Goal: Task Accomplishment & Management: Complete application form

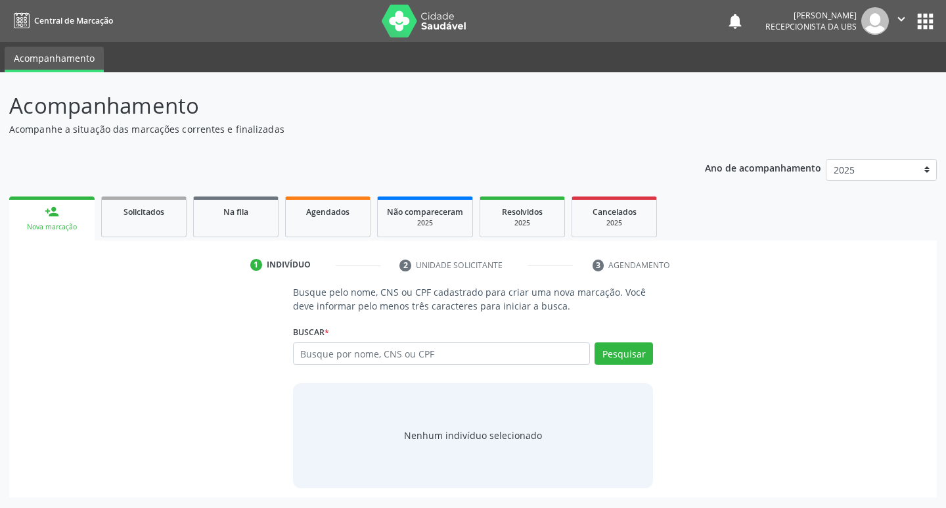
click at [516, 353] on input "text" at bounding box center [442, 353] width 298 height 22
type input "71589856449"
click at [616, 352] on button "Pesquisar" at bounding box center [624, 353] width 58 height 22
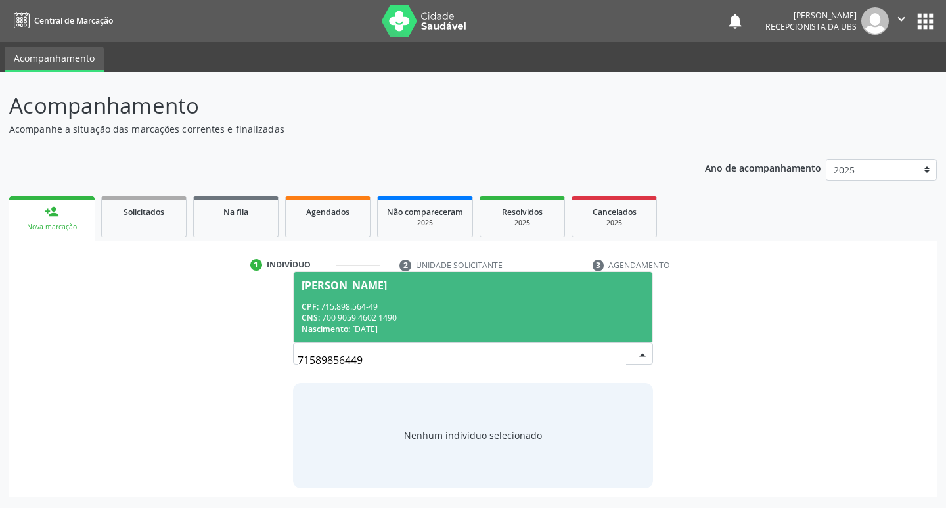
click at [332, 301] on div "CPF: 715.898.564-49" at bounding box center [474, 306] width 344 height 11
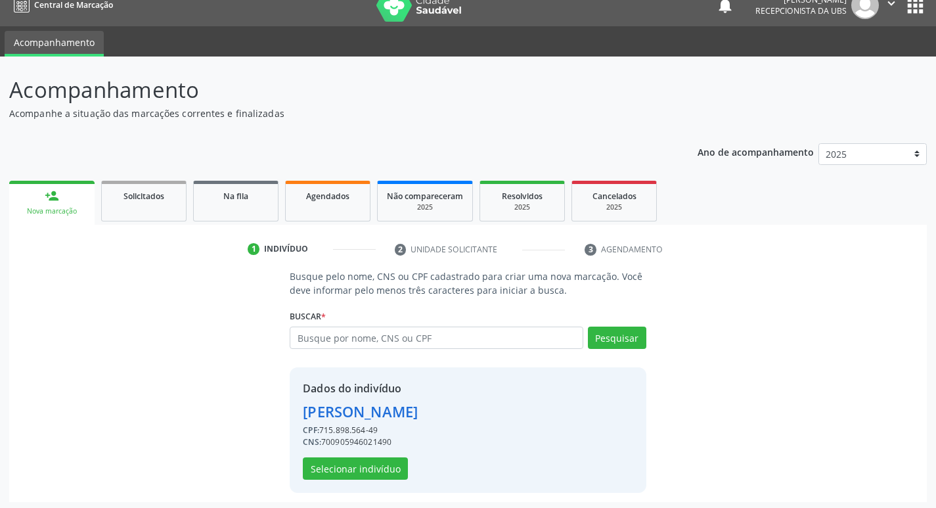
scroll to position [19, 0]
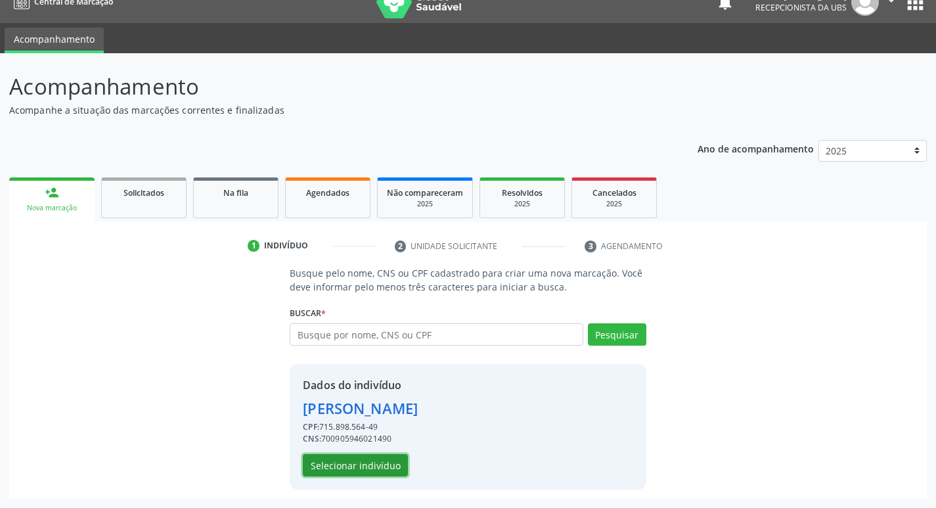
click at [357, 465] on button "Selecionar indivíduo" at bounding box center [355, 465] width 105 height 22
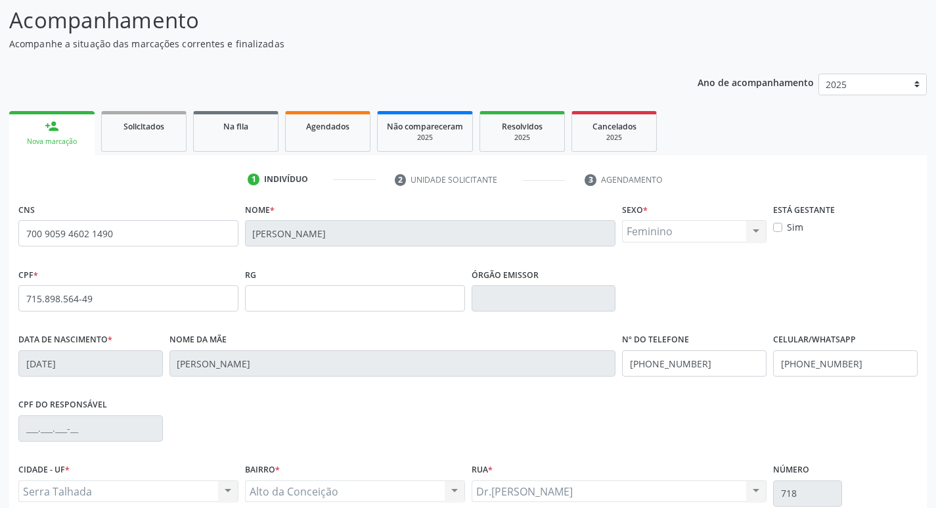
scroll to position [204, 0]
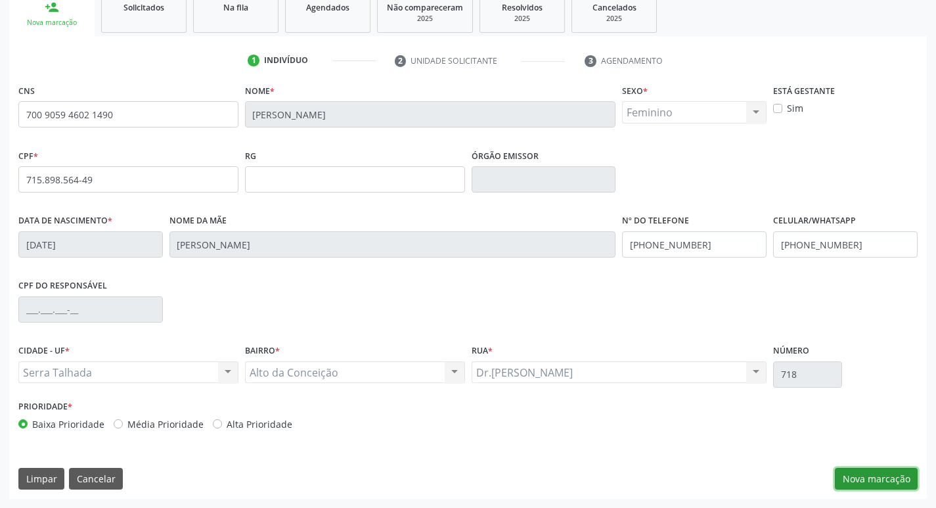
click at [890, 484] on button "Nova marcação" at bounding box center [876, 479] width 83 height 22
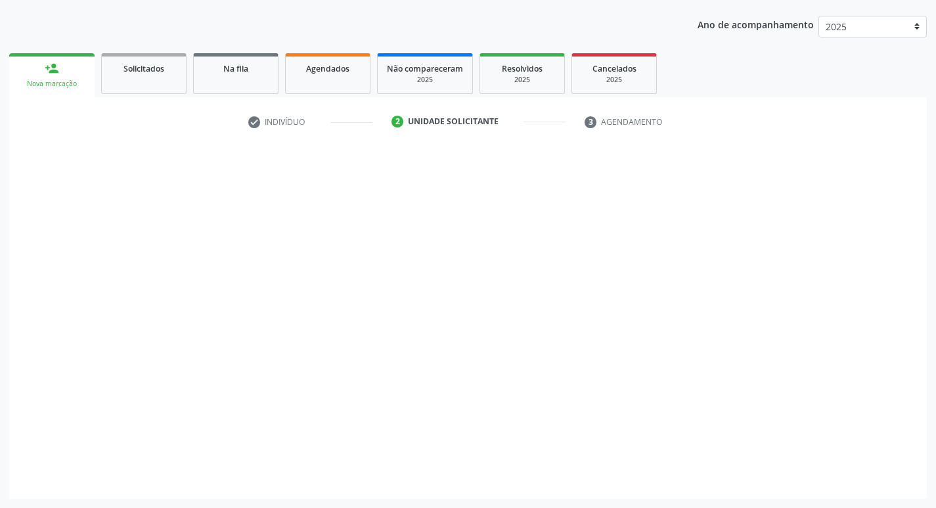
scroll to position [143, 0]
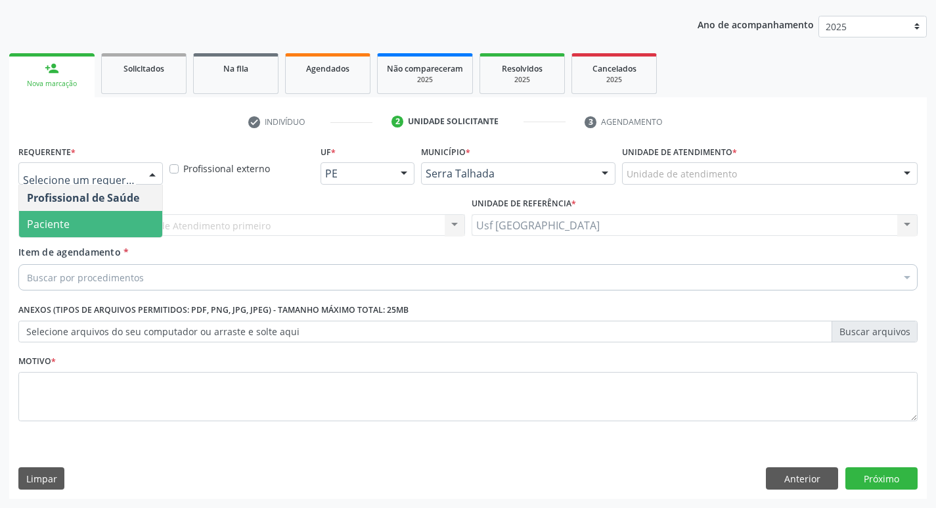
click at [68, 219] on span "Paciente" at bounding box center [48, 224] width 43 height 14
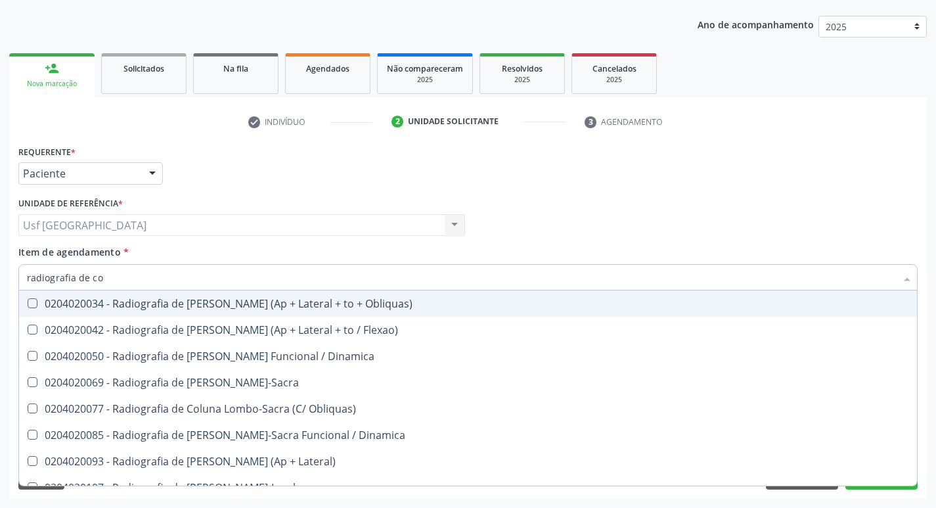
type input "radiografia de cot"
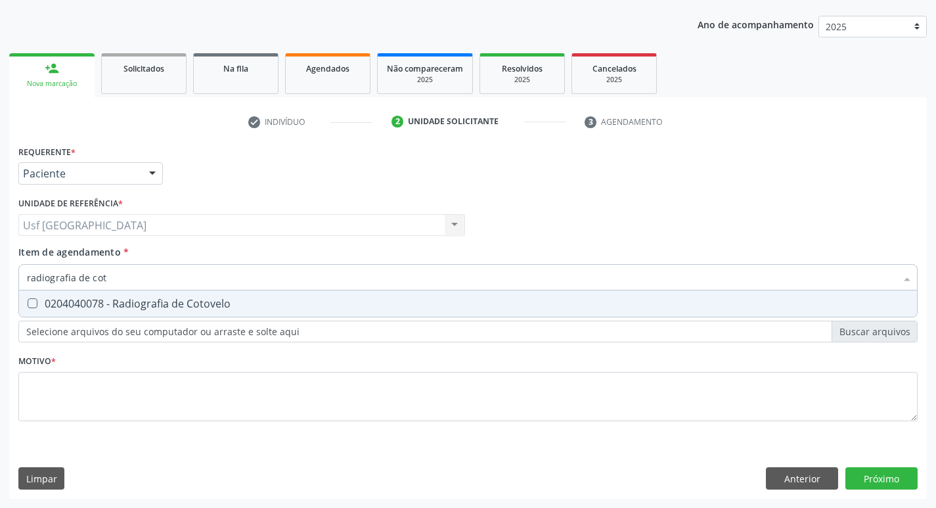
click at [118, 304] on div "0204040078 - Radiografia de Cotovelo" at bounding box center [468, 303] width 882 height 11
checkbox Cotovelo "true"
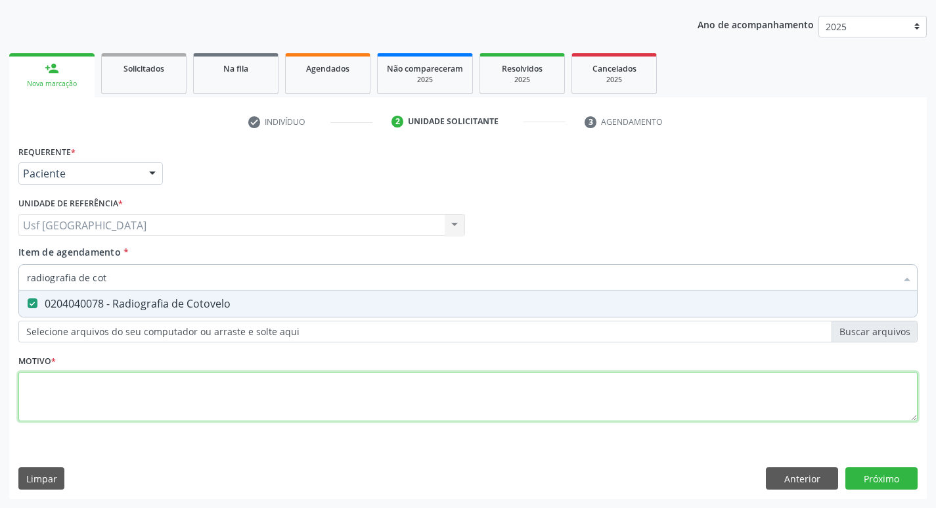
click at [115, 396] on div "Requerente * Paciente Profissional de Saúde Paciente Nenhum resultado encontrad…" at bounding box center [467, 291] width 899 height 298
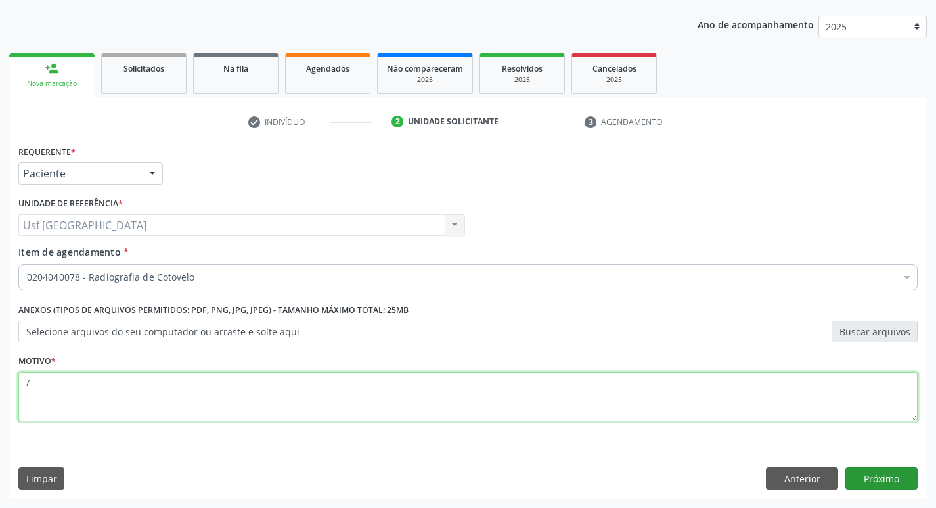
type textarea "/"
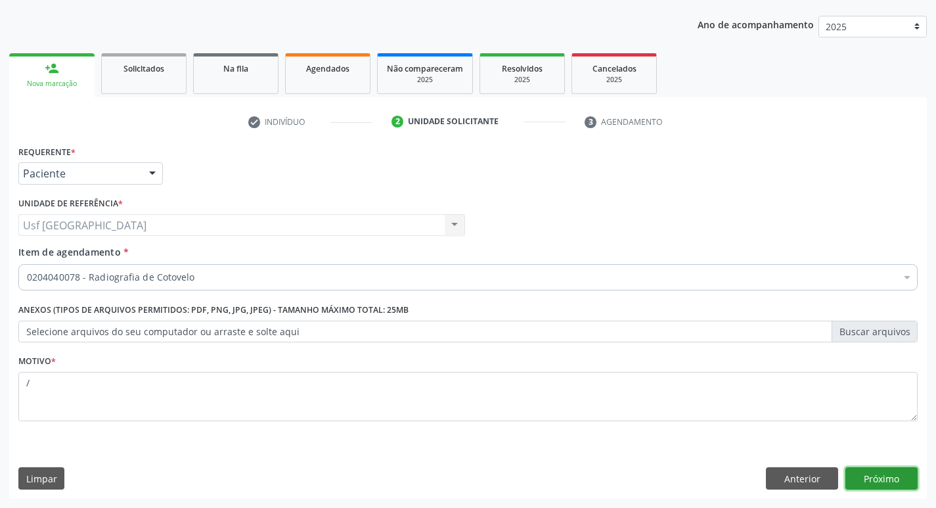
click at [892, 482] on button "Próximo" at bounding box center [882, 478] width 72 height 22
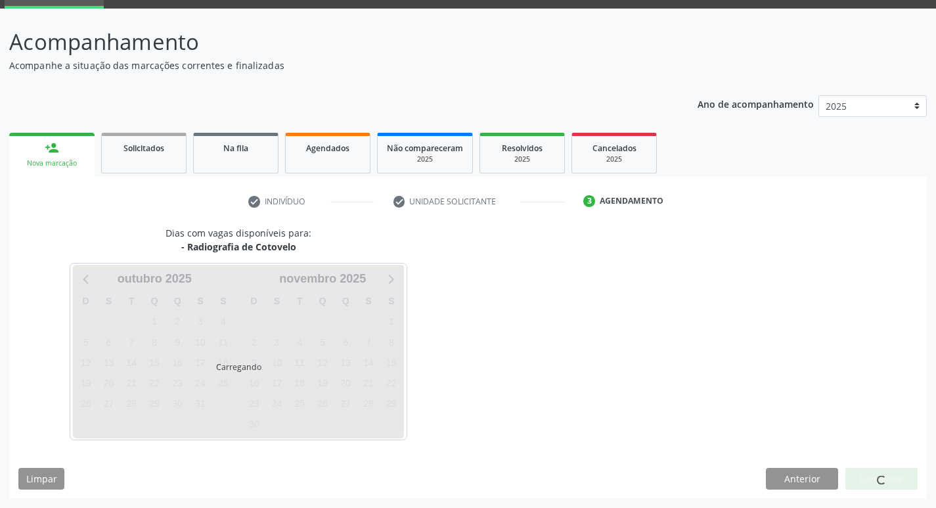
scroll to position [64, 0]
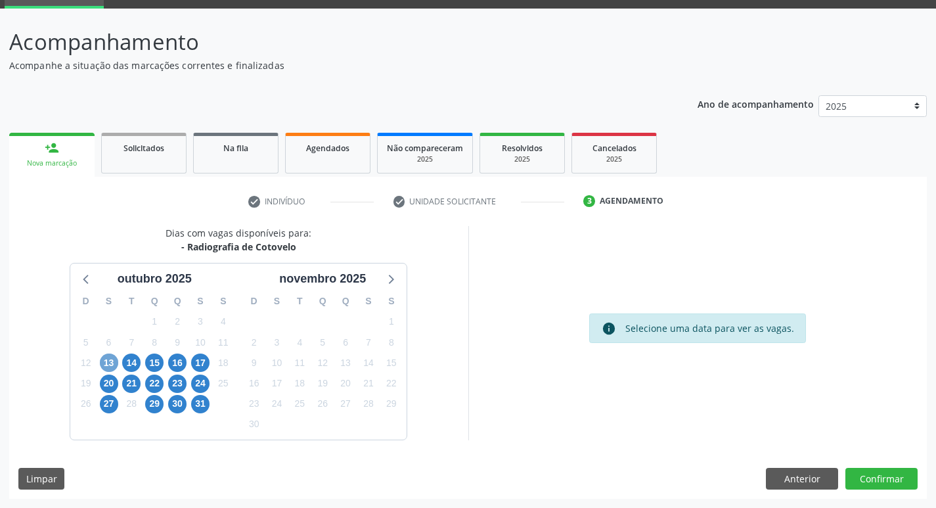
click at [106, 362] on span "13" at bounding box center [109, 362] width 18 height 18
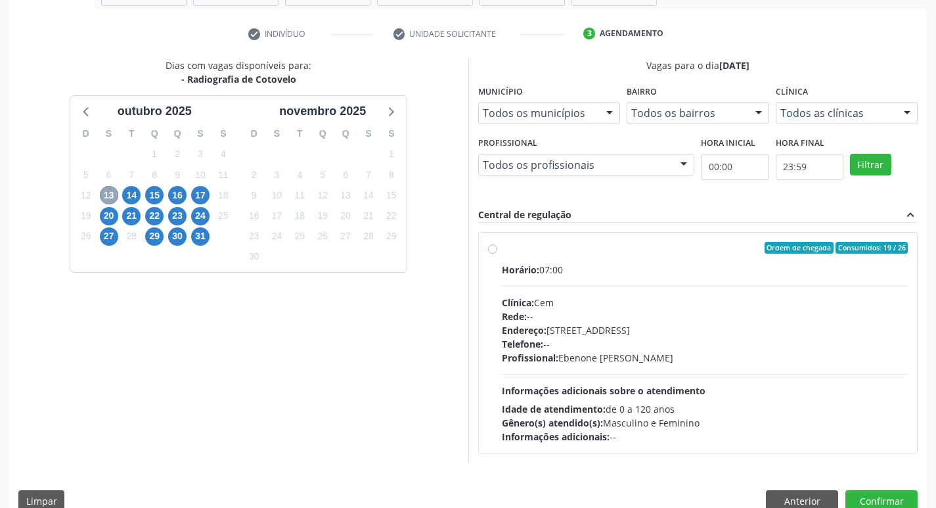
scroll to position [254, 0]
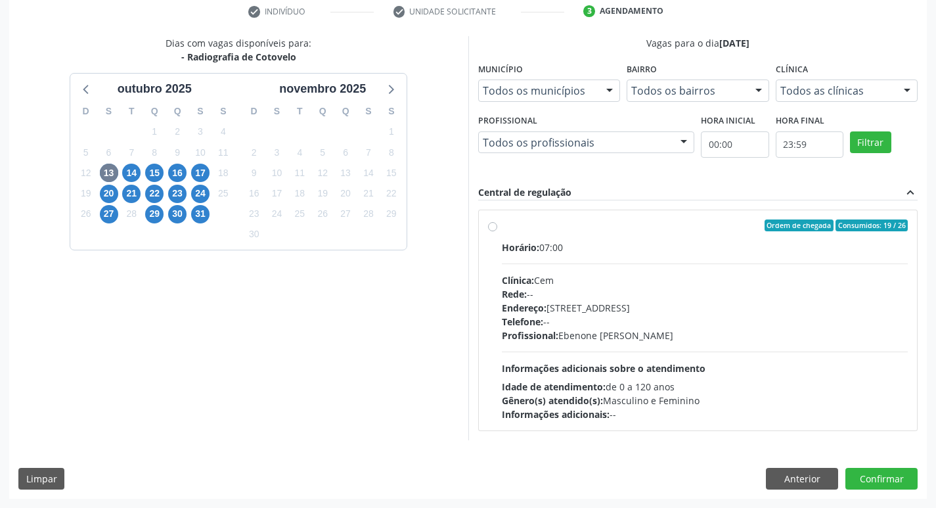
click at [502, 225] on label "Ordem de chegada Consumidos: 19 / 26 Horário: 07:00 Clínica: Cem Rede: -- Ender…" at bounding box center [705, 320] width 407 height 202
click at [490, 225] on input "Ordem de chegada Consumidos: 19 / 26 Horário: 07:00 Clínica: Cem Rede: -- Ender…" at bounding box center [492, 225] width 9 height 12
radio input "true"
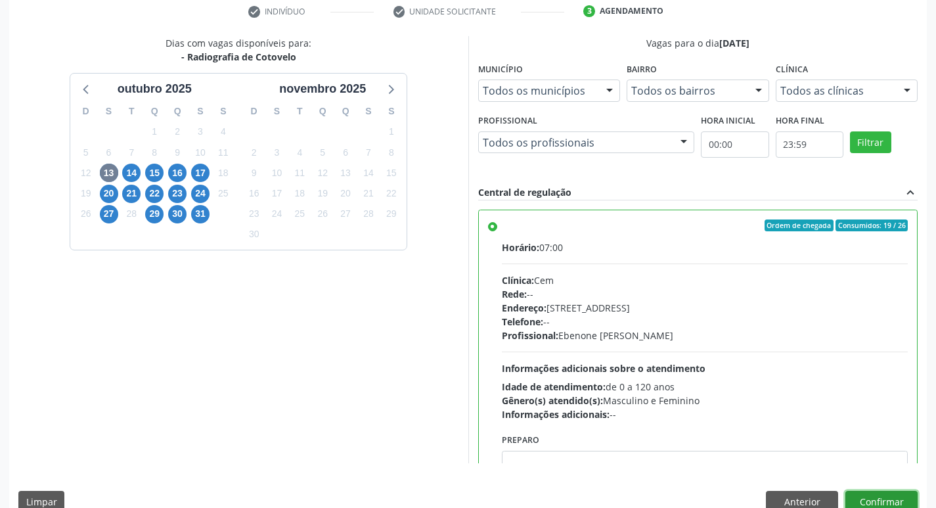
click at [880, 497] on button "Confirmar" at bounding box center [882, 502] width 72 height 22
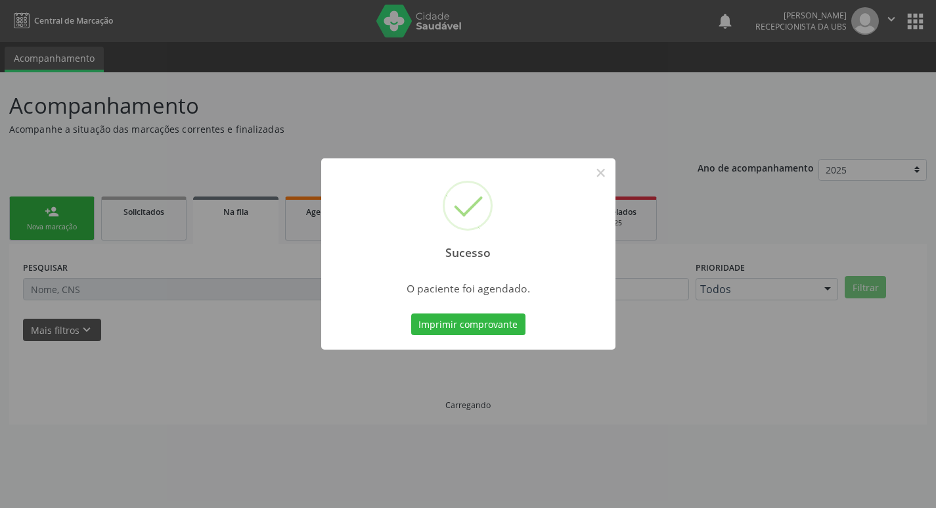
scroll to position [0, 0]
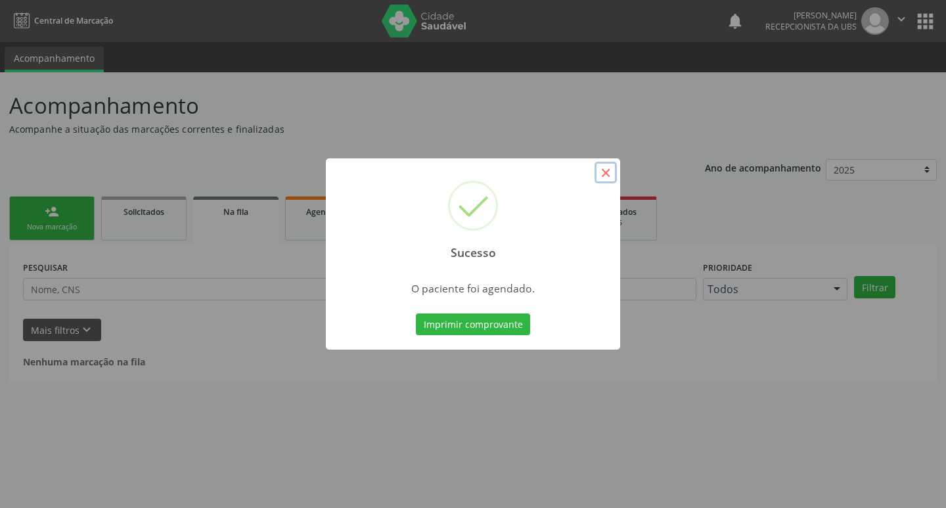
click at [604, 174] on button "×" at bounding box center [606, 173] width 22 height 22
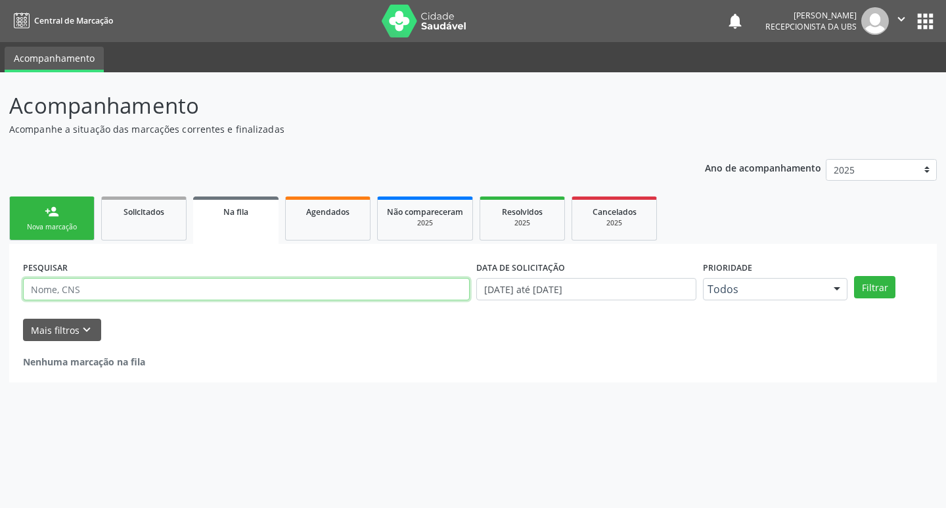
click at [152, 284] on input "text" at bounding box center [246, 289] width 447 height 22
type input "[PERSON_NAME]"
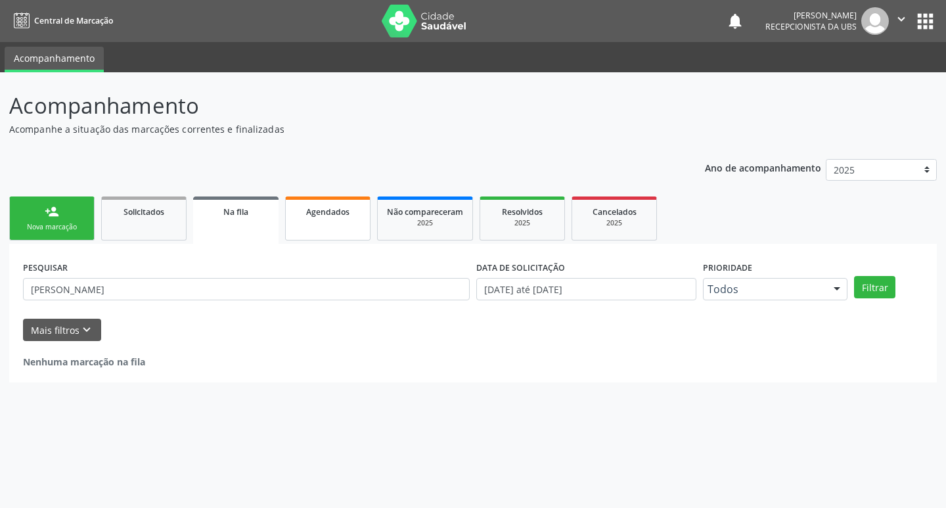
click at [332, 226] on link "Agendados" at bounding box center [327, 218] width 85 height 44
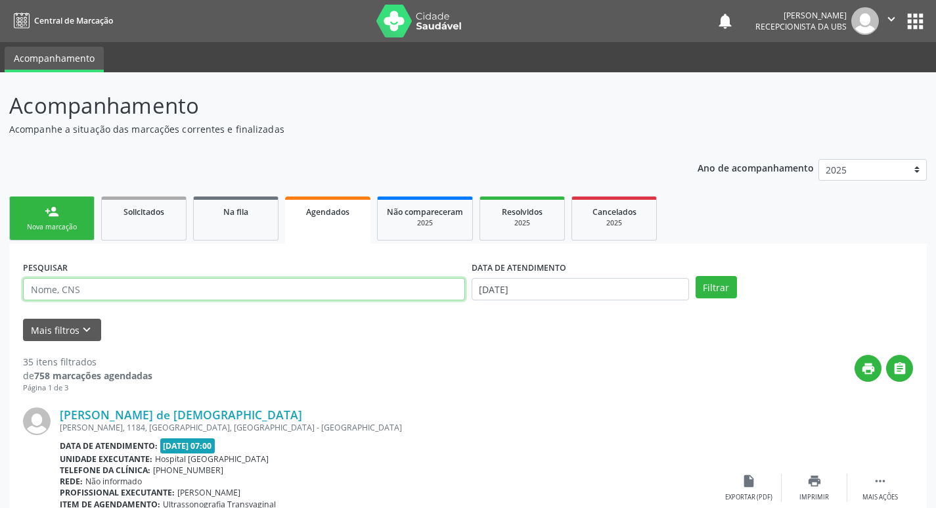
click at [306, 292] on input "text" at bounding box center [244, 289] width 442 height 22
type input "[PERSON_NAME]"
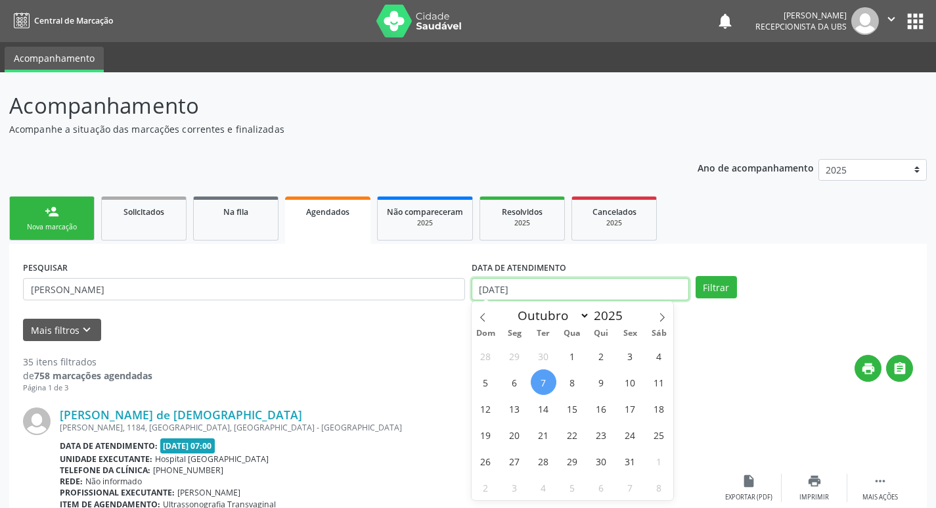
click at [539, 293] on input "[DATE]" at bounding box center [580, 289] width 217 height 22
click at [597, 404] on span "16" at bounding box center [602, 409] width 26 height 26
type input "[DATE]"
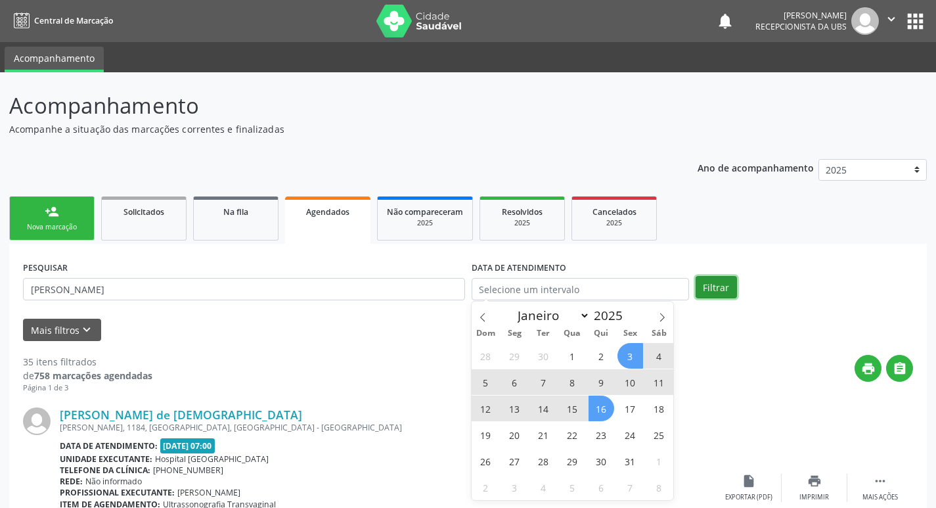
click at [731, 288] on button "Filtrar" at bounding box center [716, 287] width 41 height 22
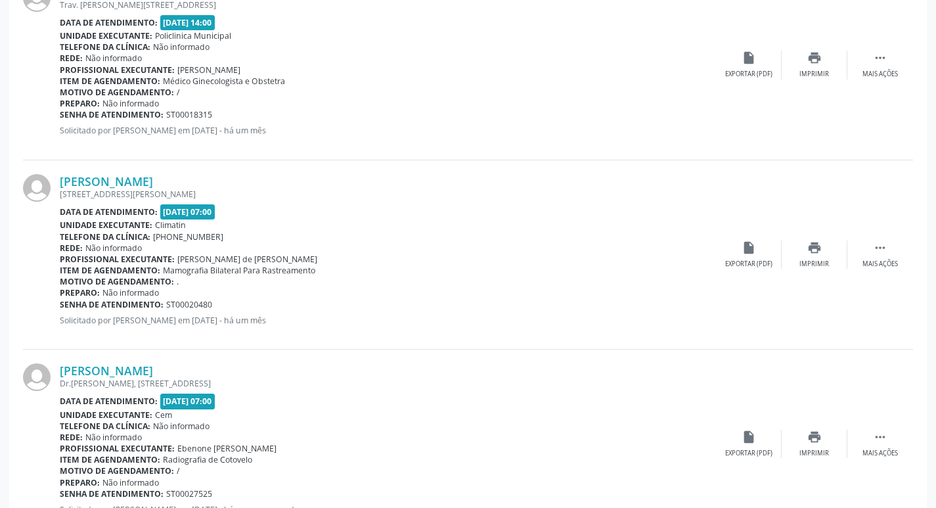
scroll to position [1423, 0]
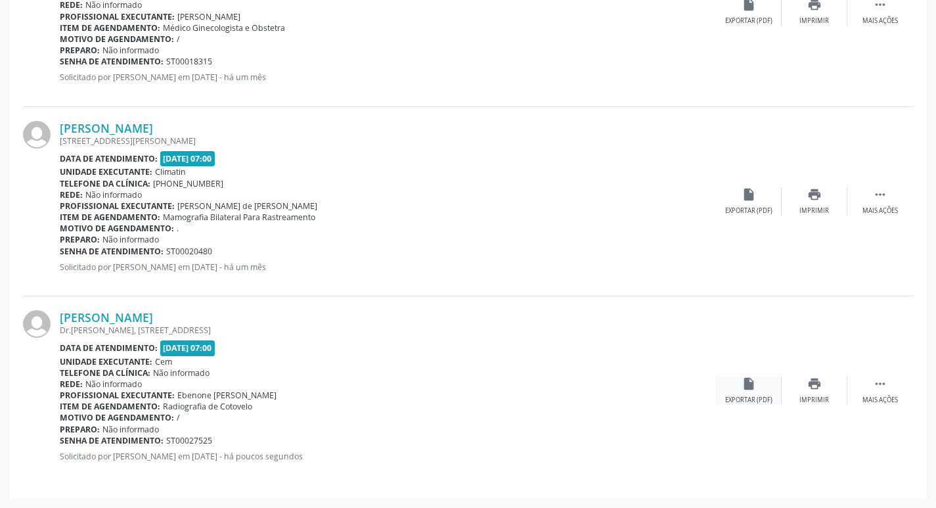
click at [752, 388] on icon "insert_drive_file" at bounding box center [749, 383] width 14 height 14
